Goal: Navigation & Orientation: Understand site structure

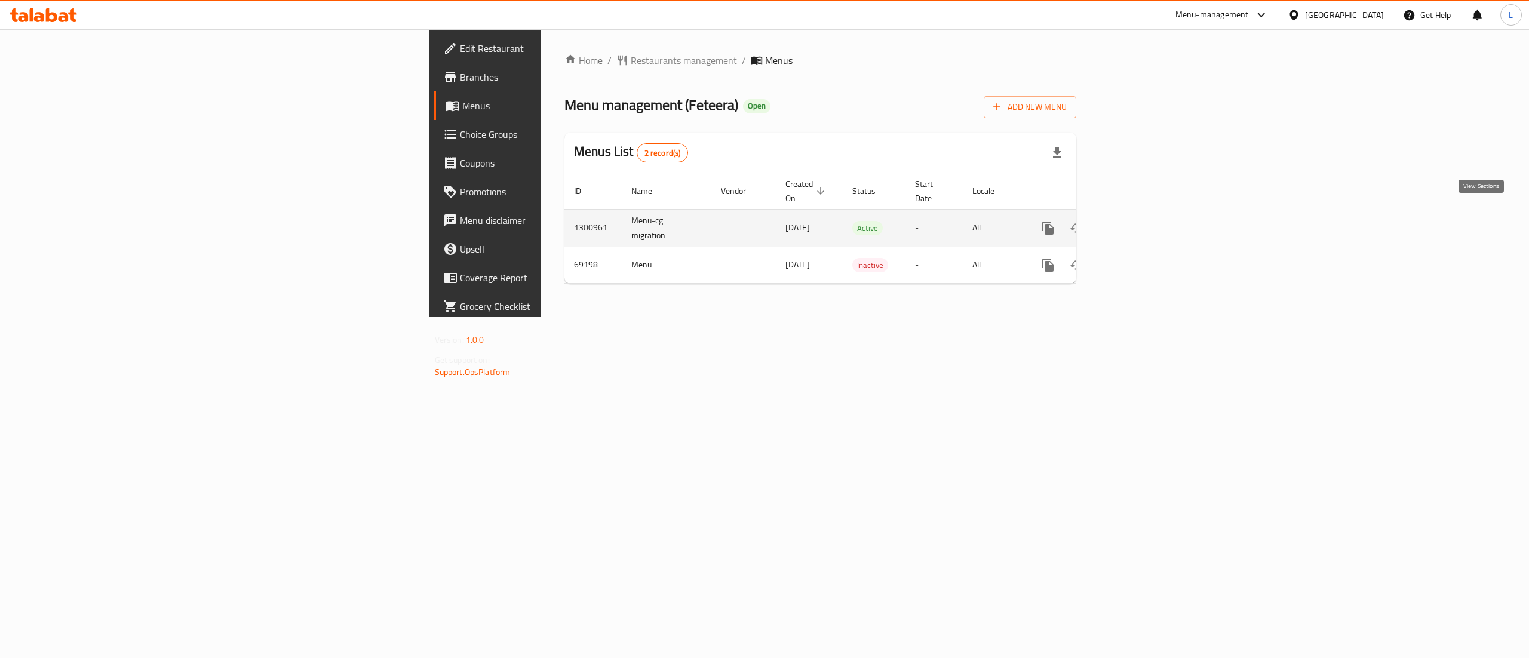
click at [1141, 221] on icon "enhanced table" at bounding box center [1134, 228] width 14 height 14
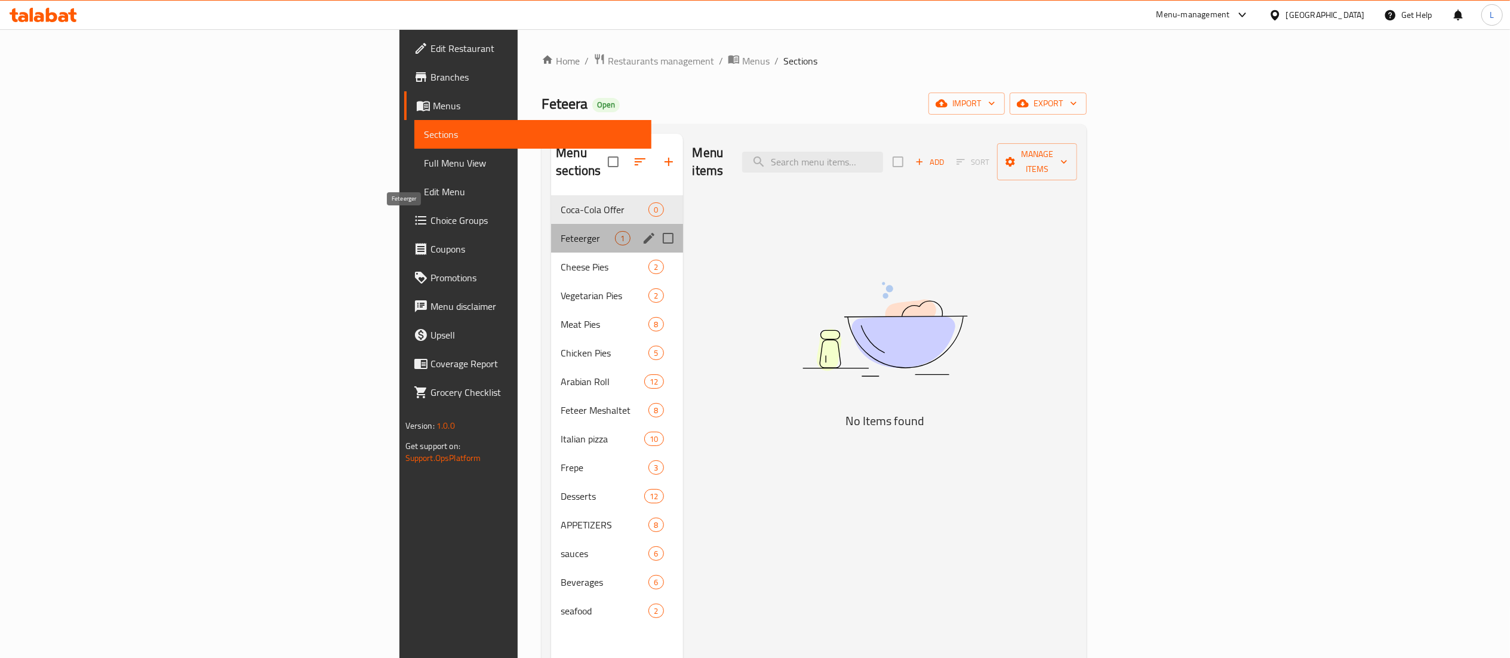
click at [561, 231] on span "Feteerger" at bounding box center [588, 238] width 54 height 14
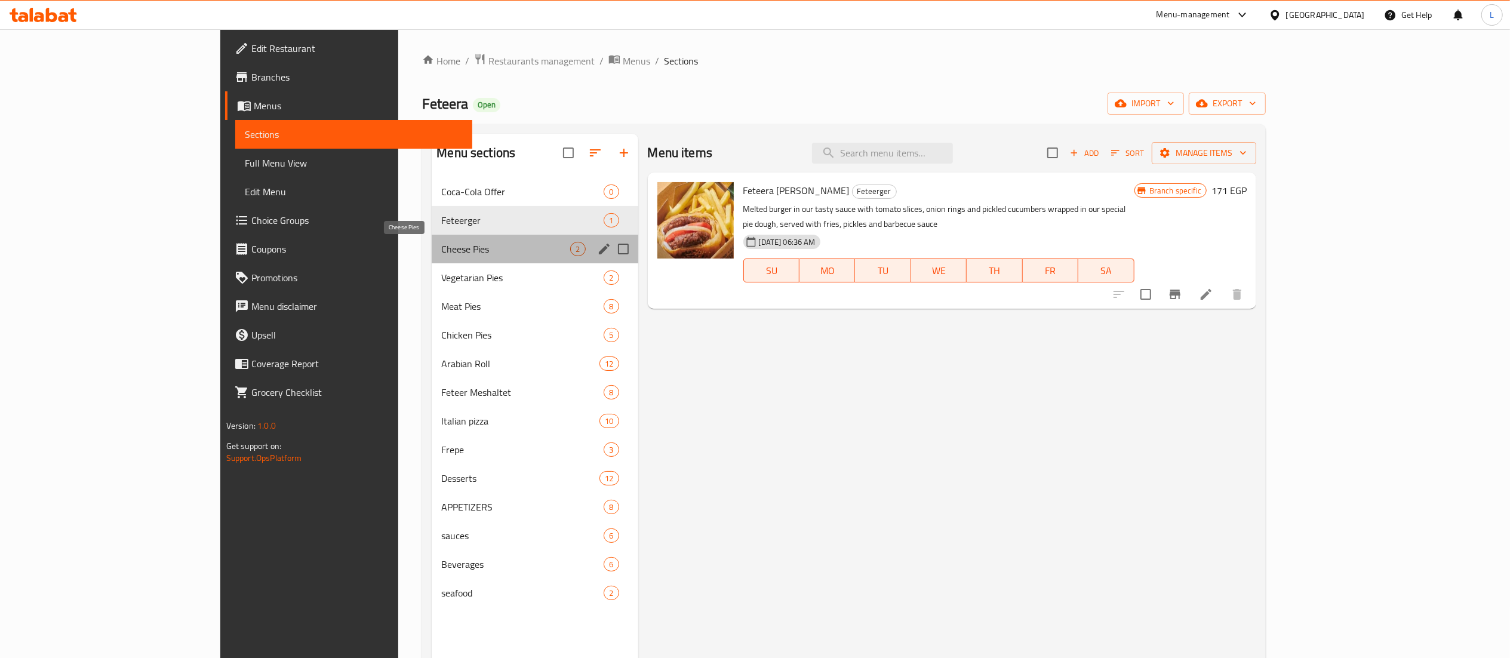
click at [441, 251] on span "Cheese Pies" at bounding box center [505, 249] width 129 height 14
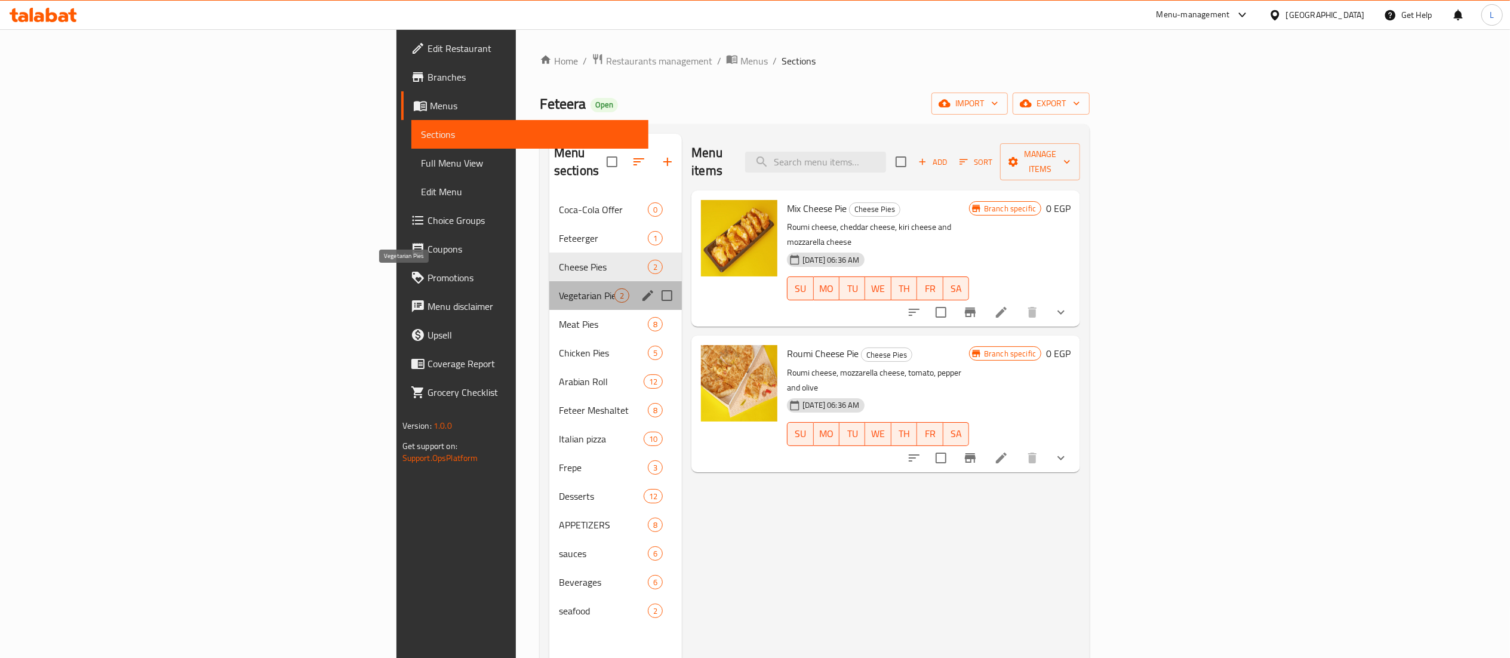
click at [559, 288] on span "Vegetarian Pies" at bounding box center [587, 295] width 56 height 14
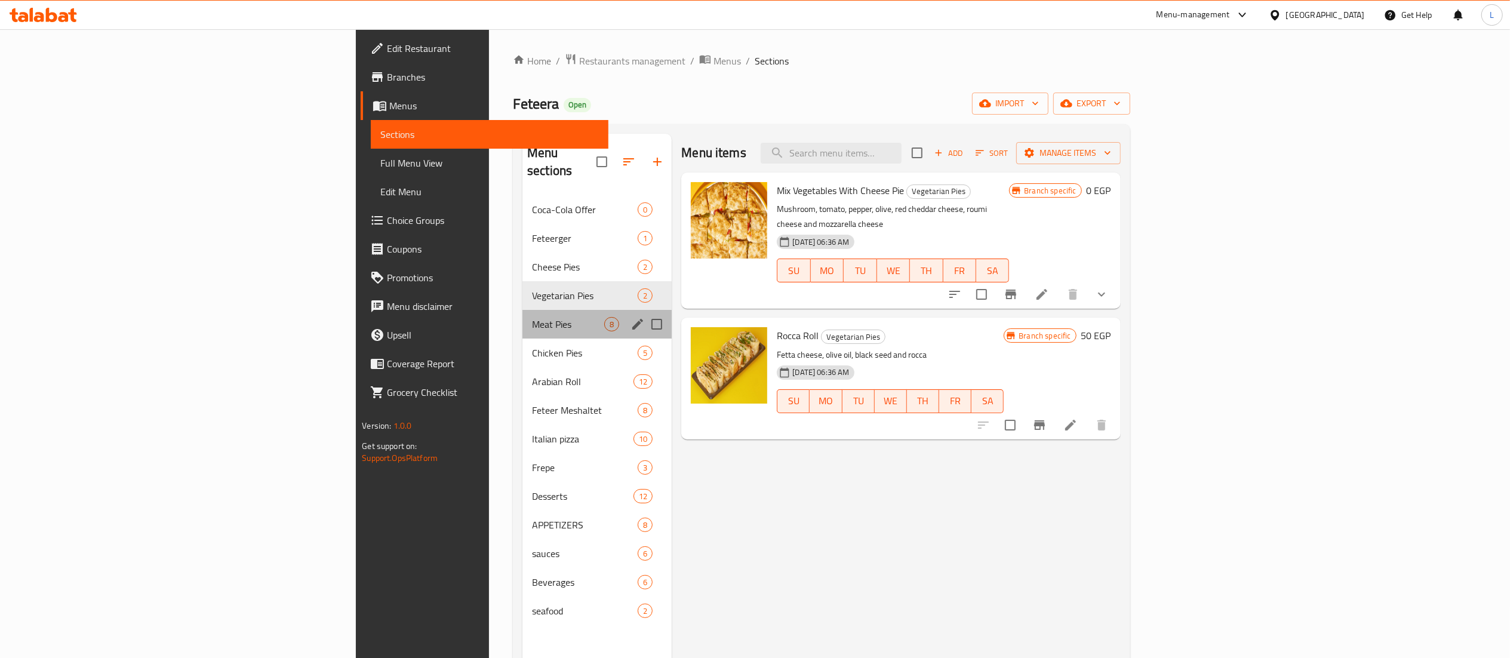
click at [523, 317] on div "Meat Pies 8" at bounding box center [597, 324] width 149 height 29
